Goal: Browse casually: Explore the website without a specific task or goal

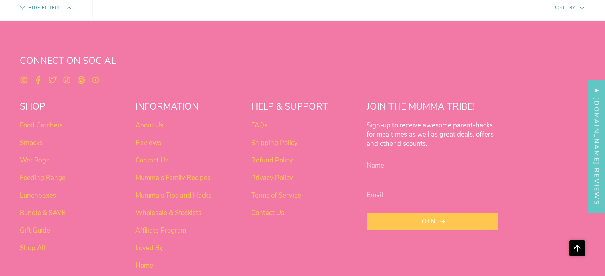
scroll to position [635, 0]
